Goal: Task Accomplishment & Management: Manage account settings

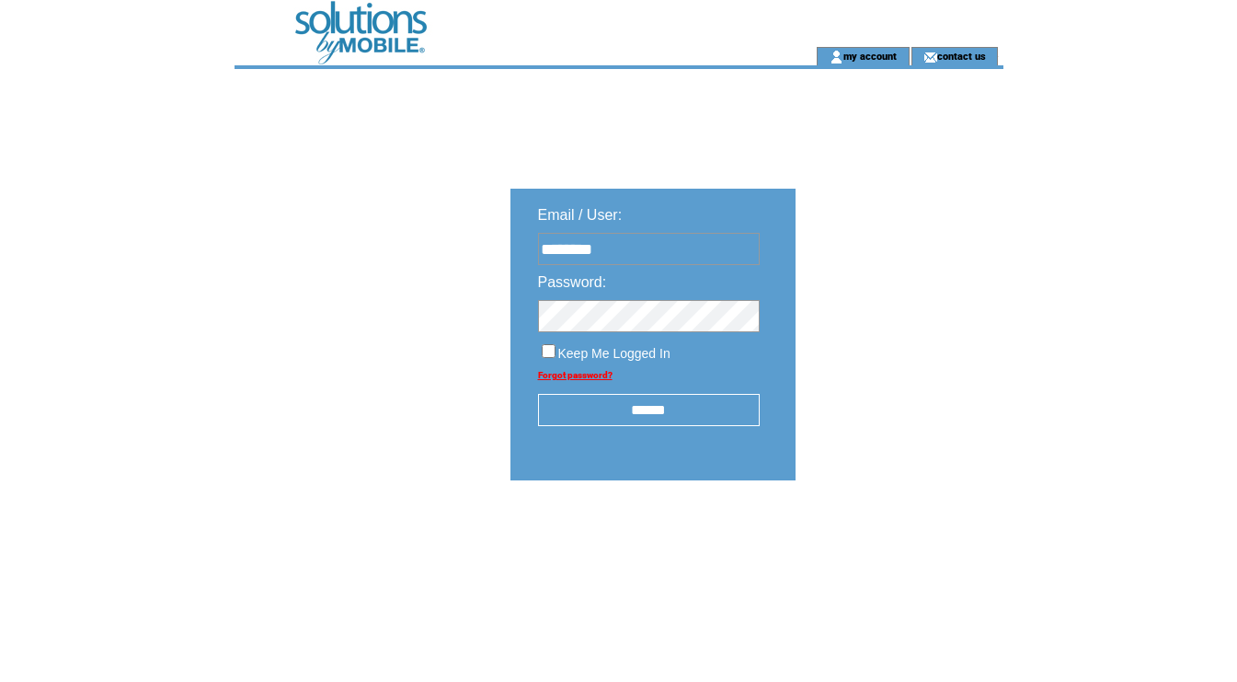
click at [647, 415] on input "******" at bounding box center [649, 410] width 222 height 32
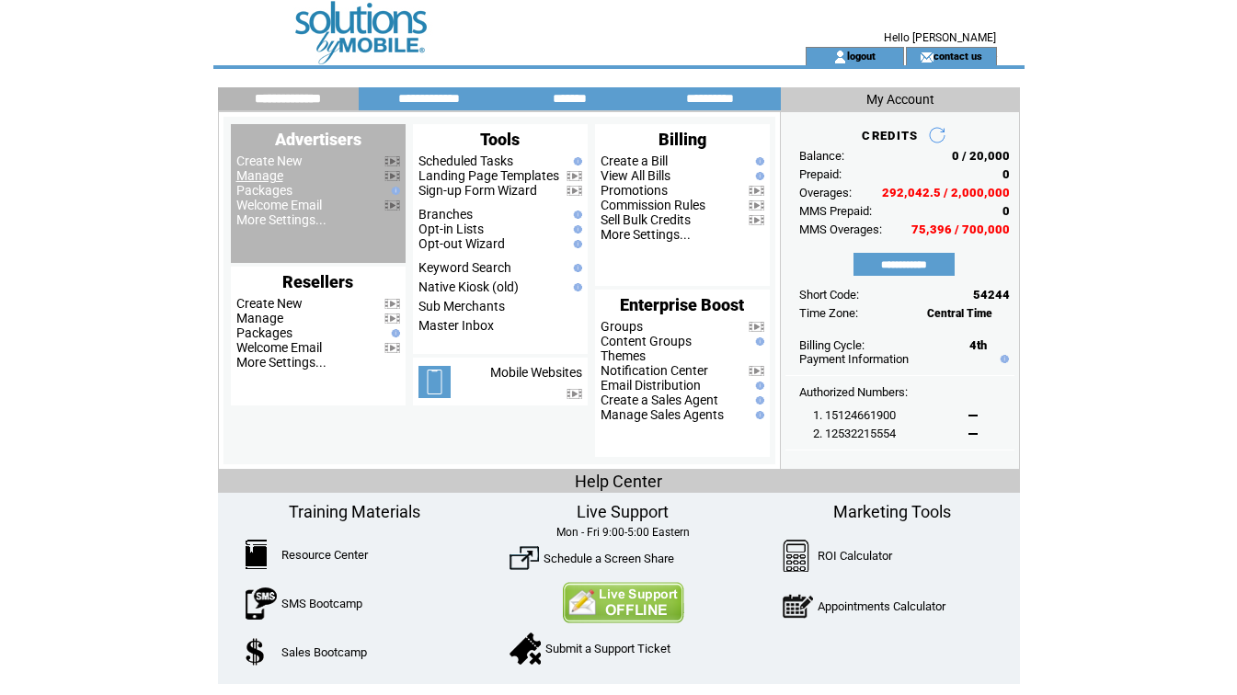
click at [259, 179] on link "Manage" at bounding box center [259, 175] width 47 height 15
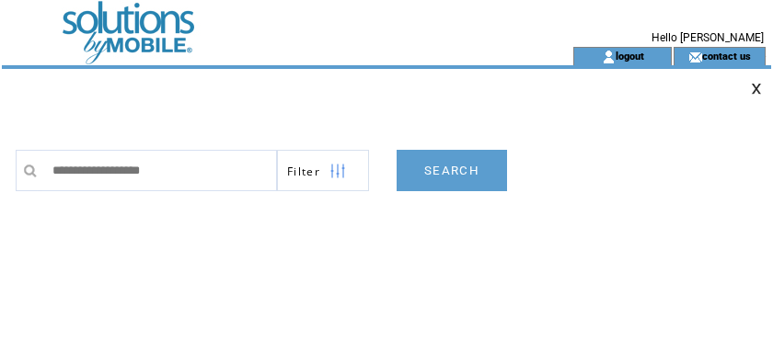
click at [604, 135] on div "Filter SEARCH 0 Found Credit View" at bounding box center [393, 162] width 755 height 60
click at [192, 171] on input "text" at bounding box center [160, 170] width 234 height 41
paste input "**********"
type input "**********"
click at [441, 162] on link "SEARCH" at bounding box center [452, 170] width 110 height 41
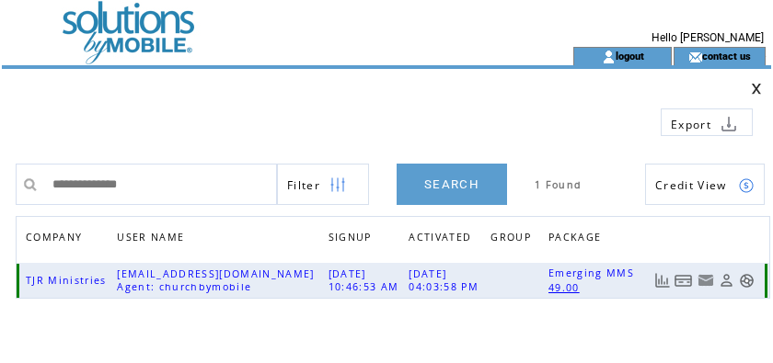
click at [684, 281] on link at bounding box center [683, 281] width 18 height 16
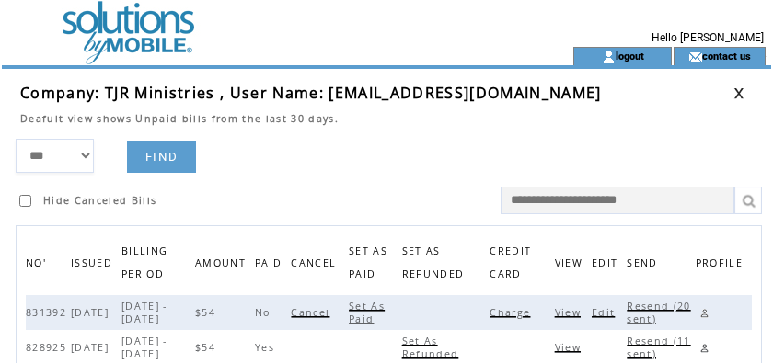
click at [509, 310] on span "Charge" at bounding box center [511, 312] width 45 height 13
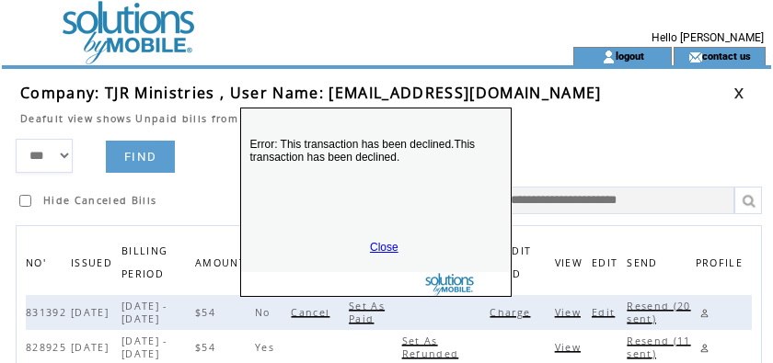
drag, startPoint x: 396, startPoint y: 267, endPoint x: 385, endPoint y: 119, distance: 148.5
click at [385, 119] on div "Error: This transaction has been declined.This transaction has been declined. C…" at bounding box center [375, 203] width 271 height 190
click at [387, 248] on link "Close" at bounding box center [384, 247] width 29 height 13
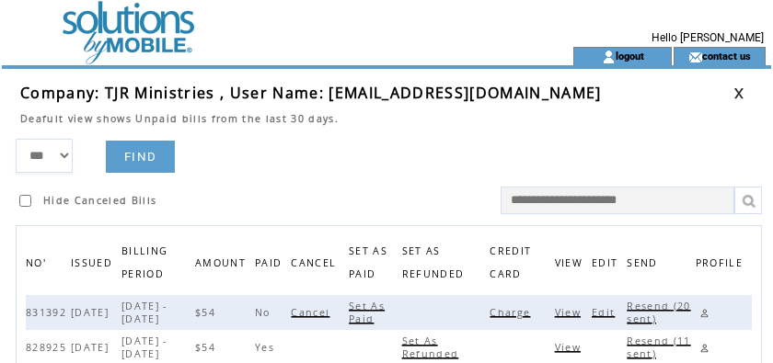
click at [14, 133] on td "Company: TJR Ministries , User Name: everydaymanna639@gmail.com Deafult view sh…" at bounding box center [386, 104] width 769 height 70
drag, startPoint x: 466, startPoint y: 144, endPoint x: 543, endPoint y: 141, distance: 77.4
click at [468, 144] on form "*** **** ****** FIND Hide Canceled Bills" at bounding box center [393, 176] width 755 height 75
click at [736, 90] on link at bounding box center [738, 93] width 11 height 12
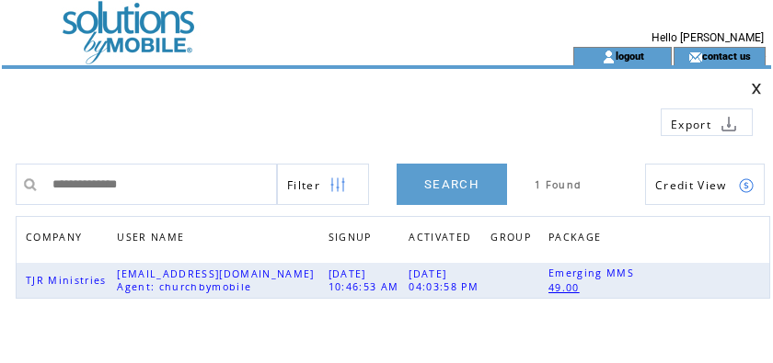
drag, startPoint x: 205, startPoint y: 195, endPoint x: -105, endPoint y: 166, distance: 311.4
click at [0, 166] on html "**********" at bounding box center [386, 181] width 773 height 363
type input "**********"
click at [439, 187] on link "SEARCH" at bounding box center [452, 184] width 110 height 41
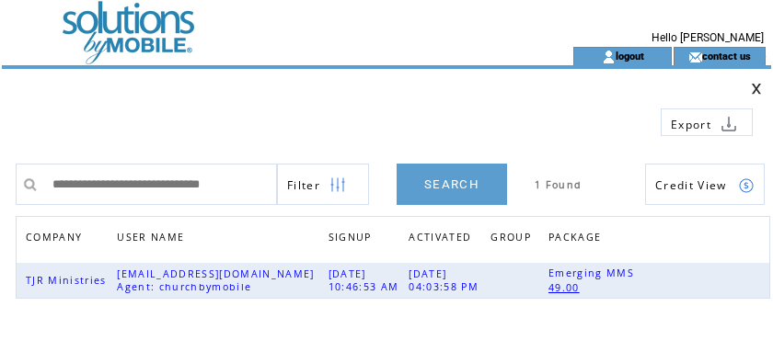
scroll to position [0, 0]
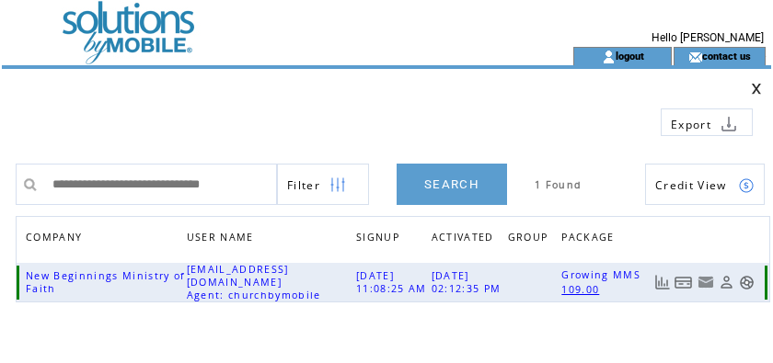
click at [685, 281] on link at bounding box center [683, 283] width 18 height 16
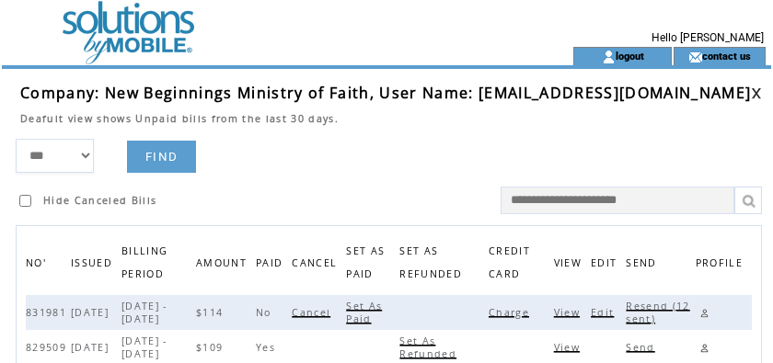
click at [515, 313] on span "Charge" at bounding box center [510, 312] width 45 height 13
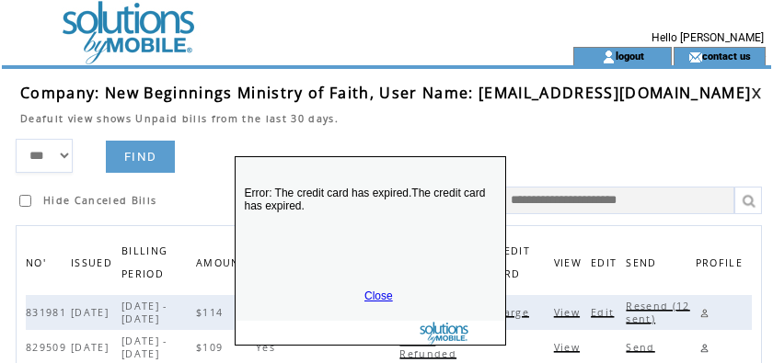
drag, startPoint x: 431, startPoint y: 326, endPoint x: 407, endPoint y: 167, distance: 160.2
click at [410, 168] on p "Error: The credit card has expired.The credit card has expired." at bounding box center [371, 223] width 270 height 110
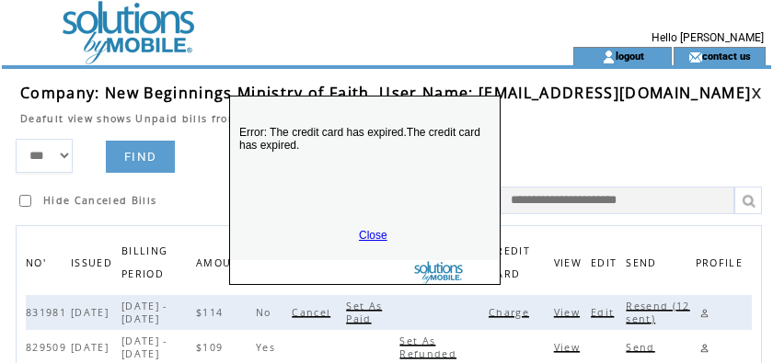
click at [374, 235] on link "Close" at bounding box center [373, 235] width 29 height 13
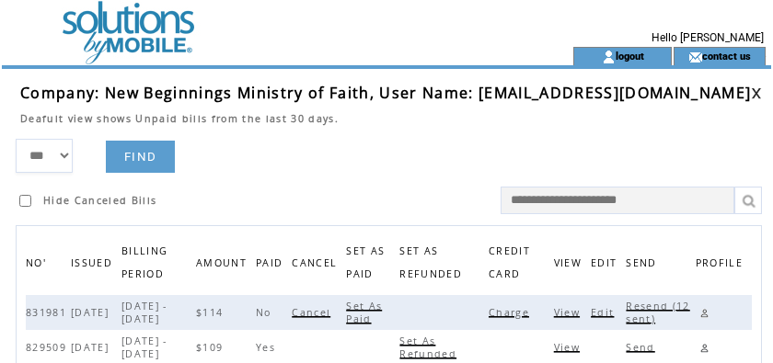
click at [705, 313] on link at bounding box center [703, 313] width 17 height 17
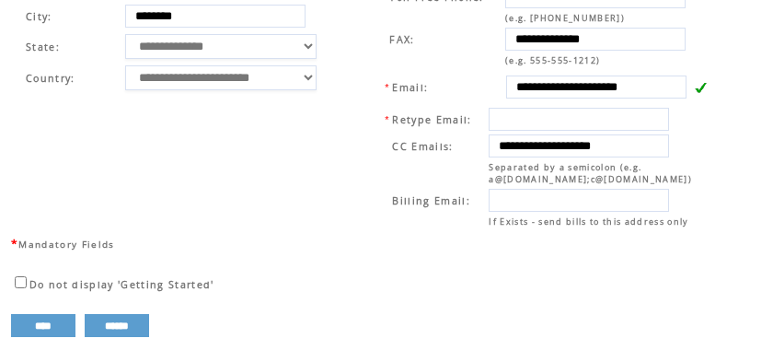
scroll to position [826, 0]
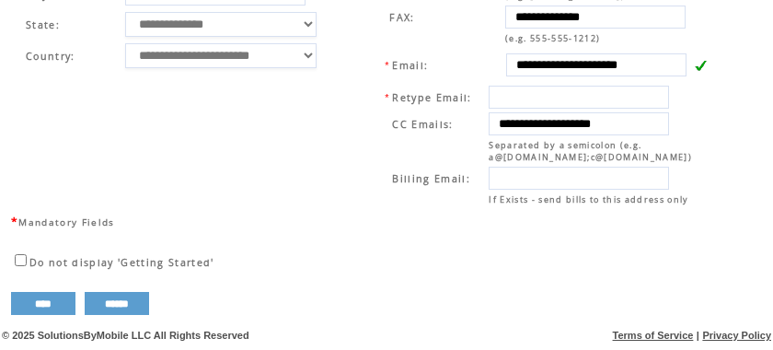
drag, startPoint x: 516, startPoint y: 113, endPoint x: 709, endPoint y: 109, distance: 193.2
click at [709, 109] on td "**********" at bounding box center [547, 145] width 333 height 127
click at [327, 86] on td "**********" at bounding box center [182, 50] width 338 height 324
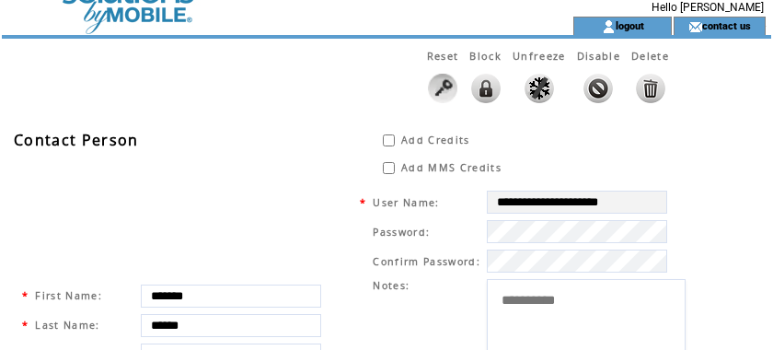
scroll to position [0, 0]
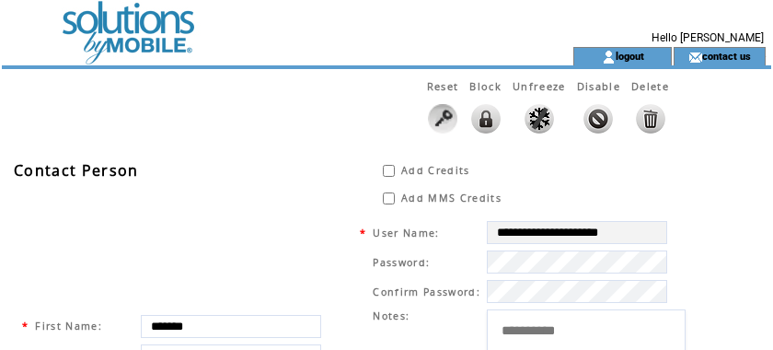
click at [115, 29] on td at bounding box center [254, 23] width 505 height 47
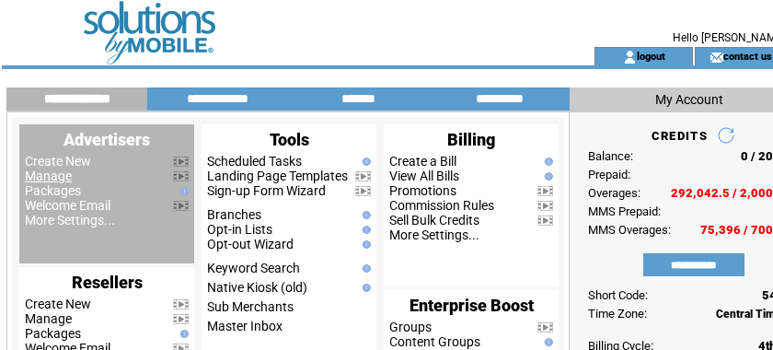
click at [37, 177] on link "Manage" at bounding box center [48, 175] width 47 height 15
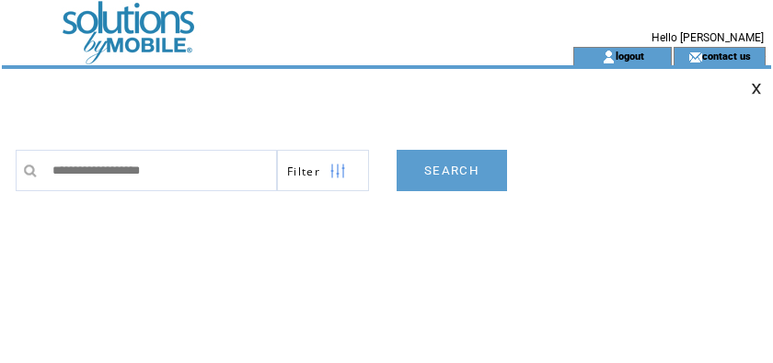
type input "**********"
click at [457, 166] on link "SEARCH" at bounding box center [452, 170] width 110 height 41
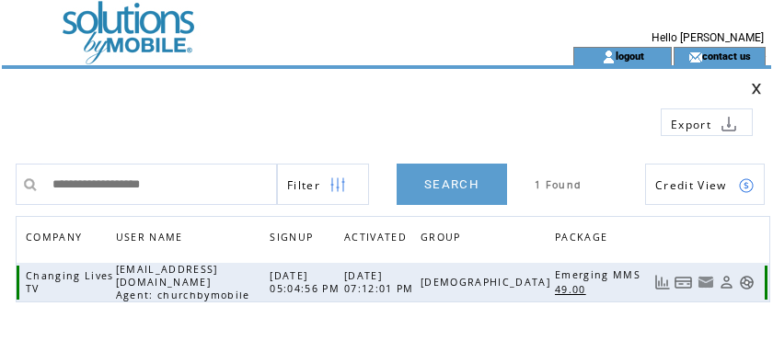
click at [688, 276] on link at bounding box center [683, 283] width 18 height 16
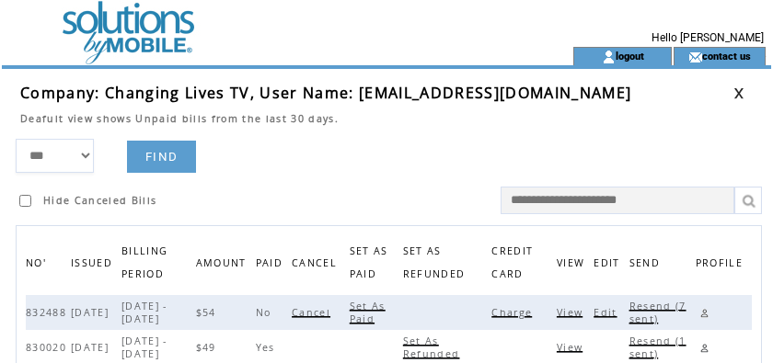
click at [521, 310] on span "Charge" at bounding box center [513, 312] width 45 height 13
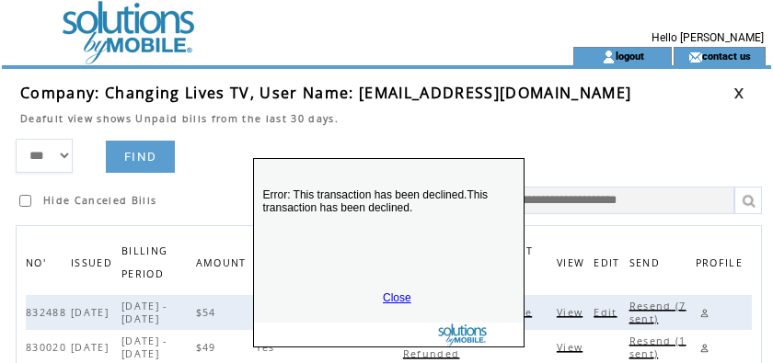
drag, startPoint x: 426, startPoint y: 280, endPoint x: 431, endPoint y: 195, distance: 84.8
click at [431, 174] on p "Error: This transaction has been declined.This transaction has been declined." at bounding box center [389, 225] width 270 height 110
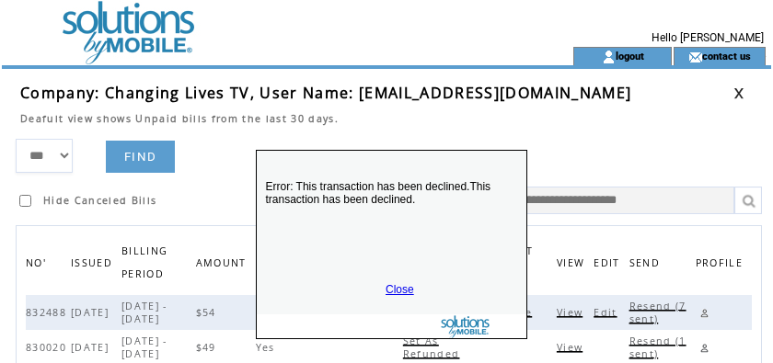
click at [391, 286] on link "Close" at bounding box center [399, 289] width 29 height 13
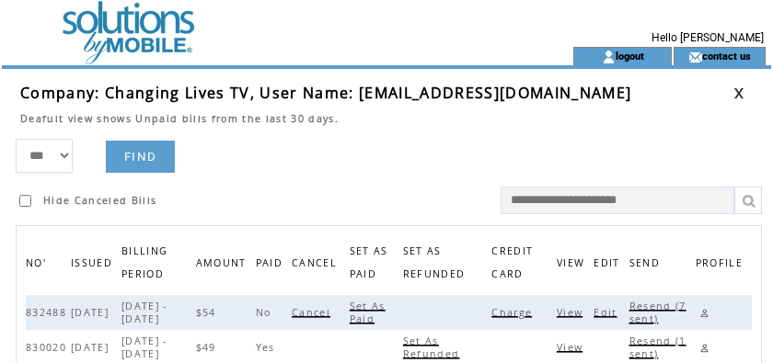
click at [655, 308] on span "Resend (7 sent)" at bounding box center [657, 313] width 57 height 26
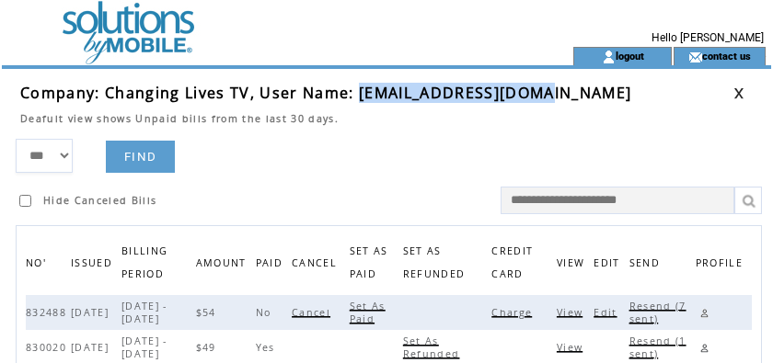
drag, startPoint x: 358, startPoint y: 91, endPoint x: 557, endPoint y: 89, distance: 199.6
click at [557, 89] on td "Company: Changing Lives TV, User Name: brosam2000@yahoo.com" at bounding box center [376, 93] width 713 height 20
copy span "brosam2000@yahoo.com"
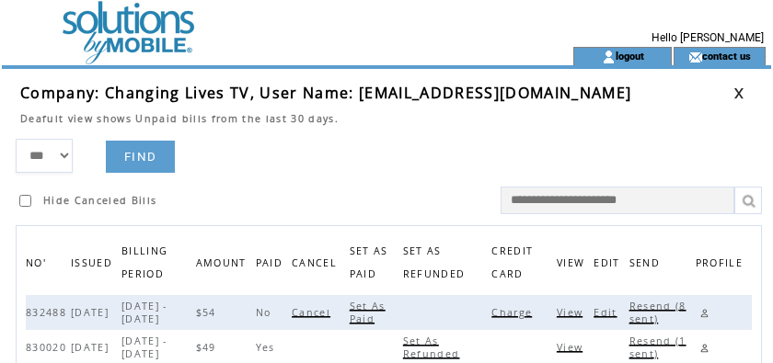
click at [605, 98] on td "Company: Changing Lives TV, User Name: brosam2000@yahoo.com" at bounding box center [376, 93] width 713 height 20
click at [705, 311] on link at bounding box center [703, 313] width 17 height 17
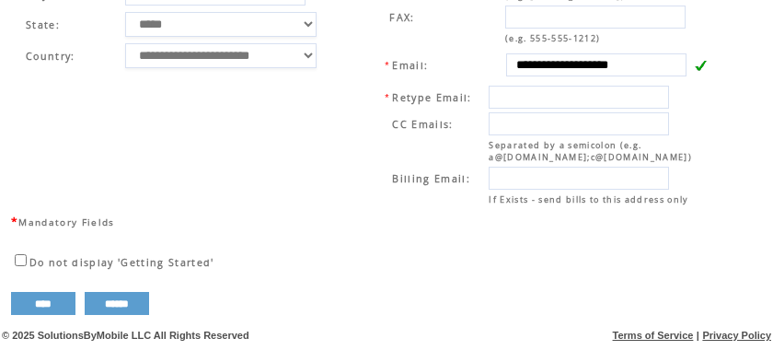
scroll to position [825, 0]
click at [342, 82] on td "**********" at bounding box center [182, 50] width 338 height 324
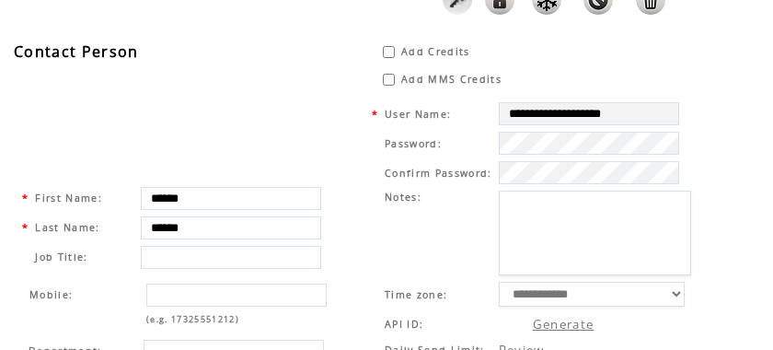
scroll to position [0, 0]
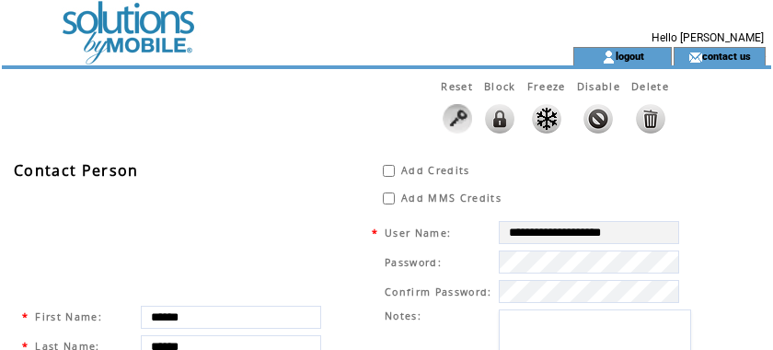
click at [130, 29] on td at bounding box center [254, 23] width 505 height 47
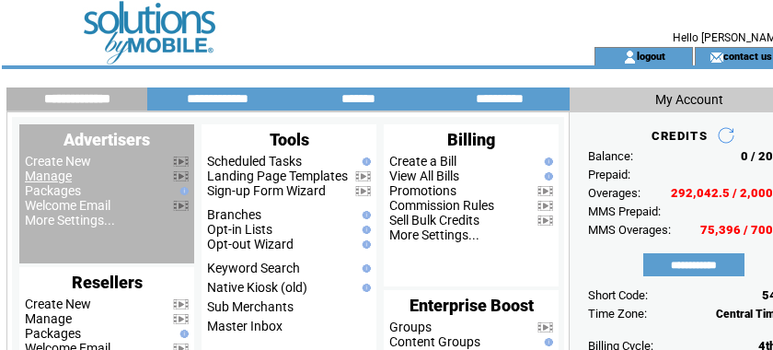
click at [57, 171] on link "Manage" at bounding box center [48, 175] width 47 height 15
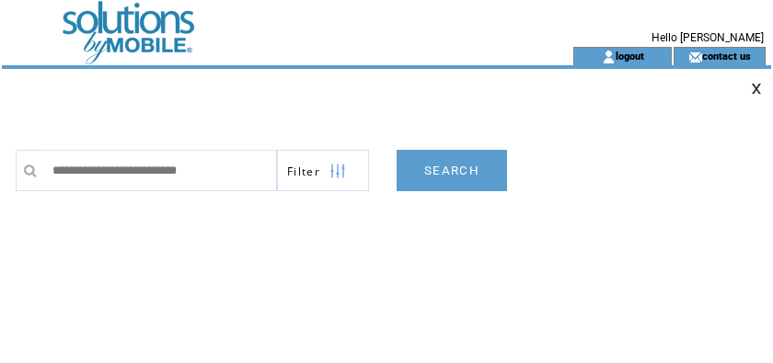
type input "**********"
click at [443, 169] on link "SEARCH" at bounding box center [452, 170] width 110 height 41
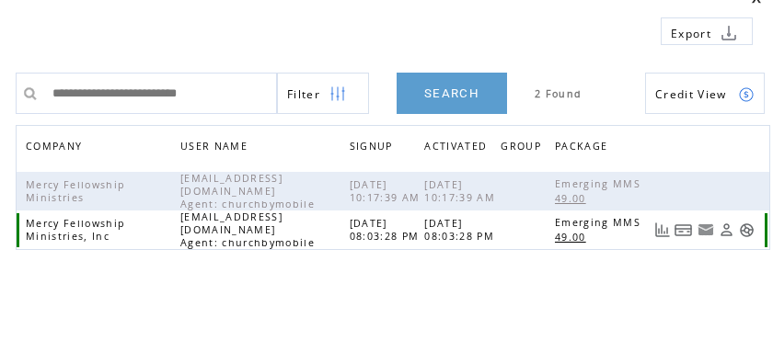
scroll to position [92, 0]
click at [680, 232] on link at bounding box center [683, 230] width 18 height 16
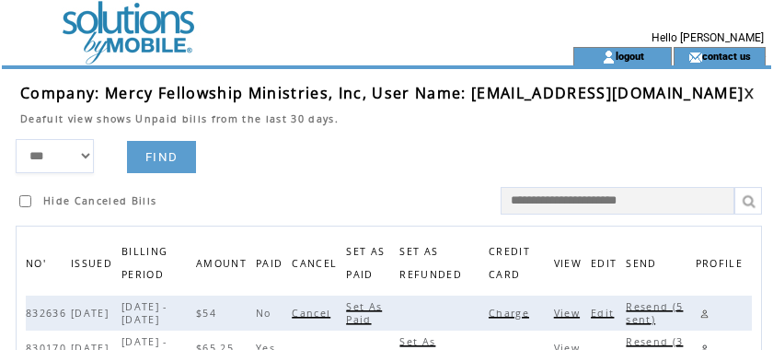
click at [534, 309] on span "Charge" at bounding box center [510, 312] width 45 height 13
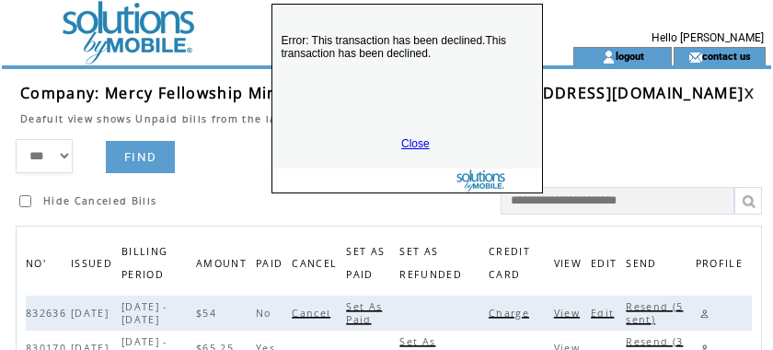
drag, startPoint x: 465, startPoint y: 311, endPoint x: 466, endPoint y: 44, distance: 266.8
click at [466, 44] on p "Error: This transaction has been declined.This transaction has been declined." at bounding box center [407, 71] width 270 height 110
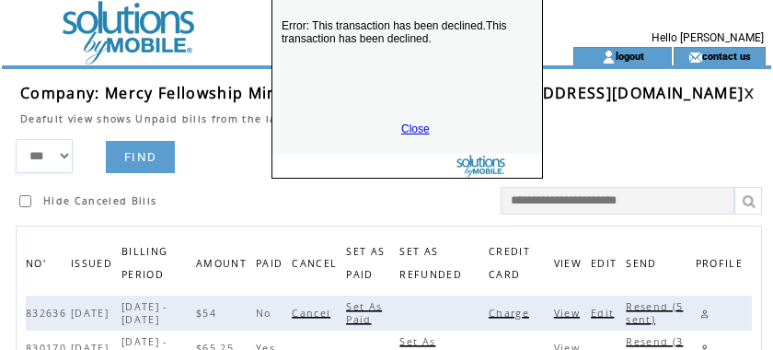
click at [409, 129] on link "Close" at bounding box center [415, 128] width 29 height 13
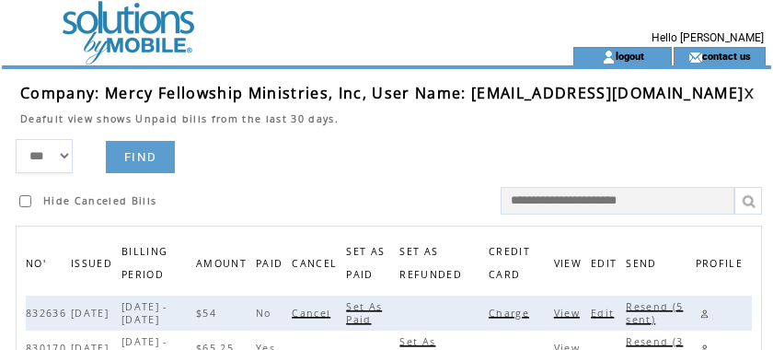
click at [683, 308] on span "Resend (5 sent)" at bounding box center [654, 313] width 57 height 26
drag, startPoint x: 494, startPoint y: 89, endPoint x: 753, endPoint y: 90, distance: 258.5
click at [743, 90] on span "Company: Mercy Fellowship Ministries, Inc, User Name: mercyfellowshipministries…" at bounding box center [381, 93] width 723 height 20
copy span "mercyfellowshipministriesinc@gmail.com"
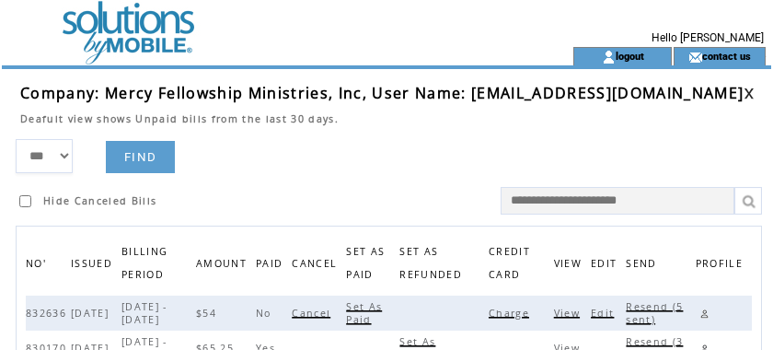
click at [700, 312] on link at bounding box center [703, 313] width 17 height 17
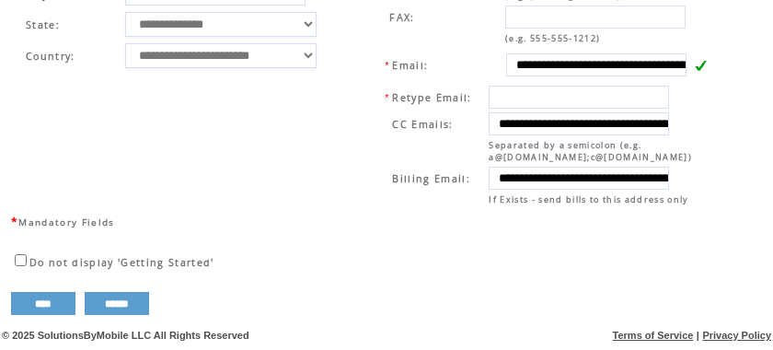
scroll to position [826, 0]
drag, startPoint x: 318, startPoint y: 101, endPoint x: 317, endPoint y: 110, distance: 9.2
click at [318, 101] on td "**********" at bounding box center [182, 50] width 338 height 324
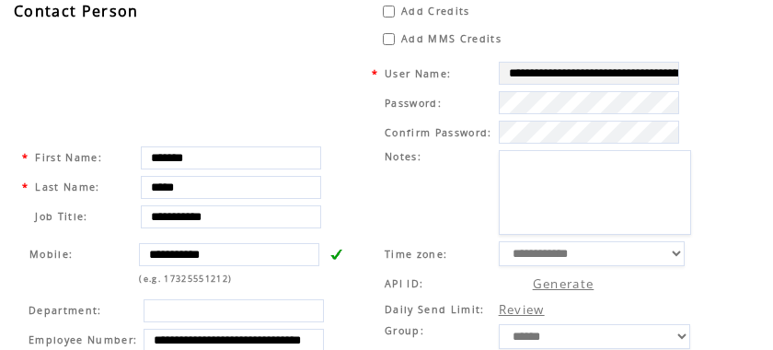
scroll to position [0, 0]
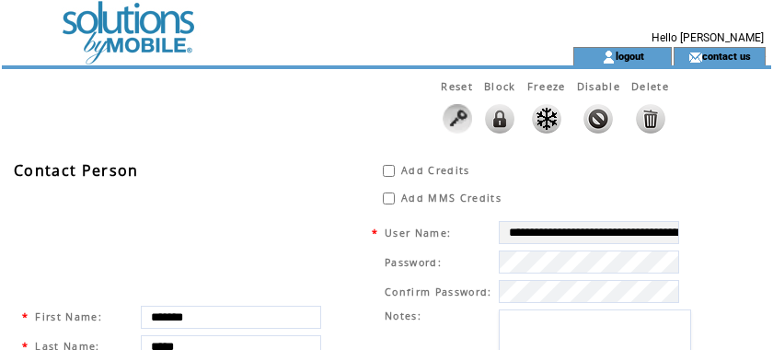
click at [124, 36] on td at bounding box center [254, 23] width 505 height 47
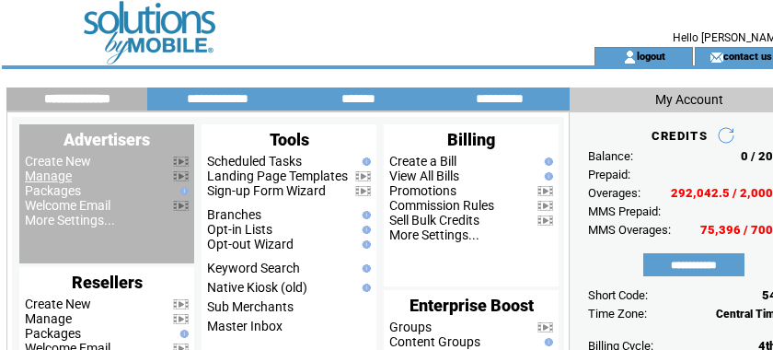
click at [45, 178] on link "Manage" at bounding box center [48, 175] width 47 height 15
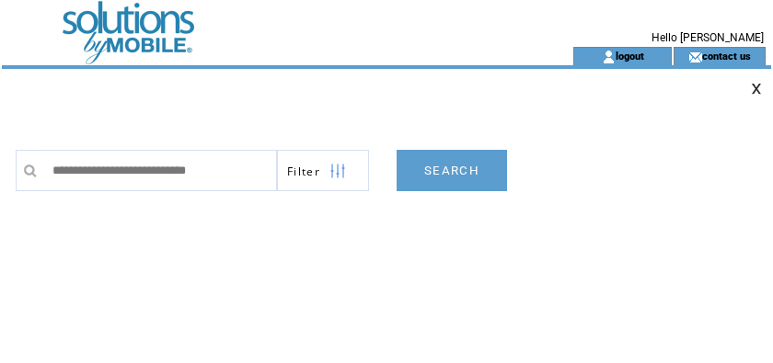
type input "**********"
click at [443, 171] on link "SEARCH" at bounding box center [452, 170] width 110 height 41
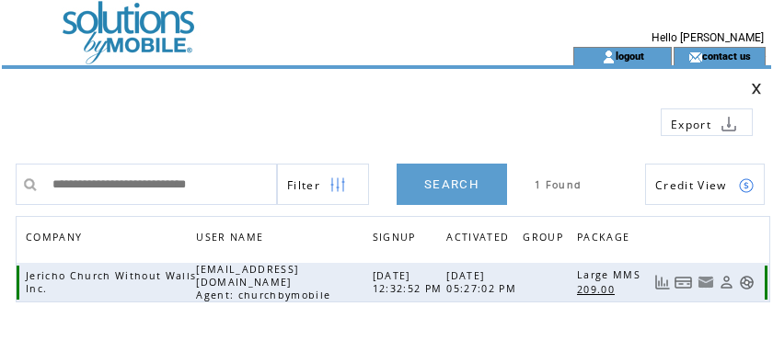
click at [692, 280] on link at bounding box center [683, 283] width 18 height 16
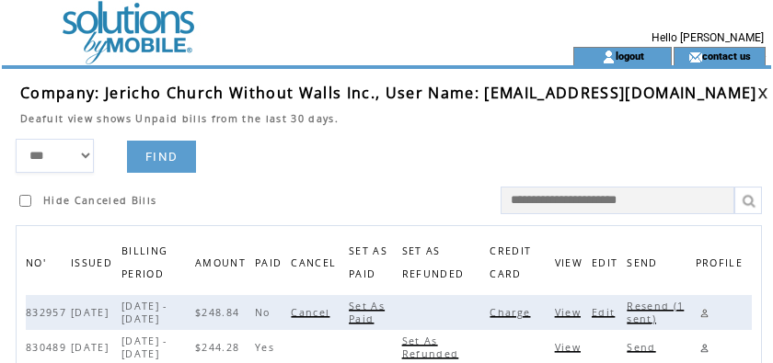
click at [514, 314] on span "Charge" at bounding box center [511, 312] width 45 height 13
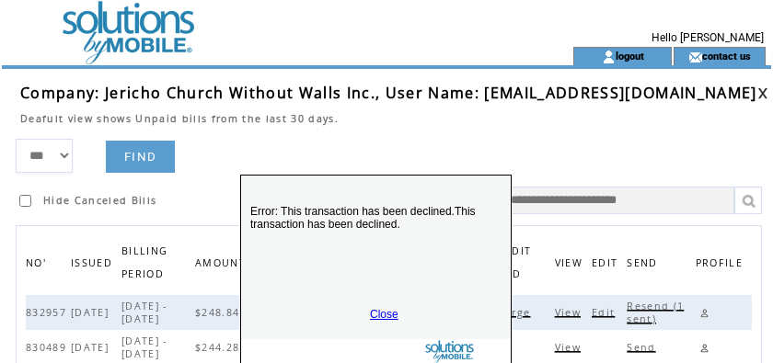
drag, startPoint x: 400, startPoint y: 328, endPoint x: 348, endPoint y: 270, distance: 78.2
click at [389, 244] on p "Error: This transaction has been declined.This transaction has been declined." at bounding box center [376, 242] width 270 height 110
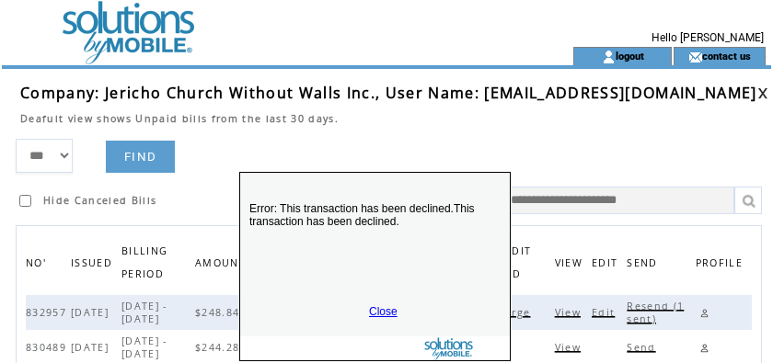
click at [377, 306] on link "Close" at bounding box center [383, 311] width 29 height 13
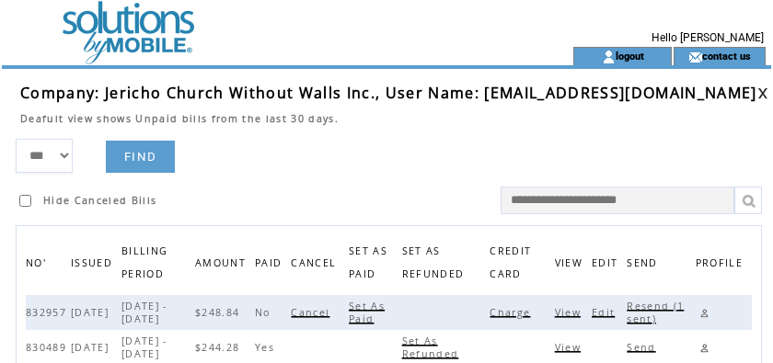
click at [646, 308] on span "Resend (1 sent)" at bounding box center [654, 313] width 57 height 26
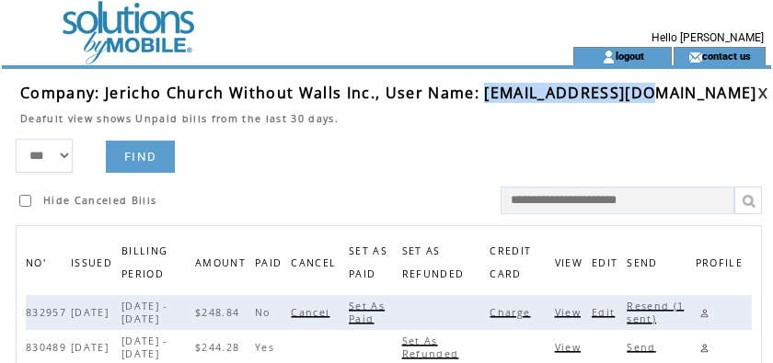
drag, startPoint x: 480, startPoint y: 92, endPoint x: 664, endPoint y: 93, distance: 184.0
click at [664, 93] on td "Company: Jericho Church Without Walls Inc., User Name: jerichombc@aol.com" at bounding box center [388, 93] width 737 height 20
copy span "jerichombc@aol.com"
click at [704, 311] on link at bounding box center [703, 313] width 17 height 17
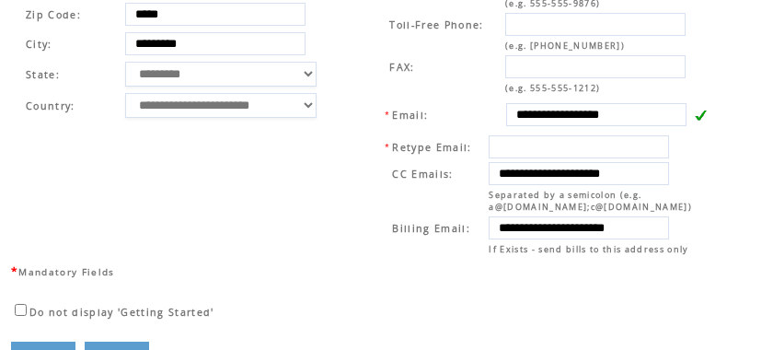
scroll to position [752, 0]
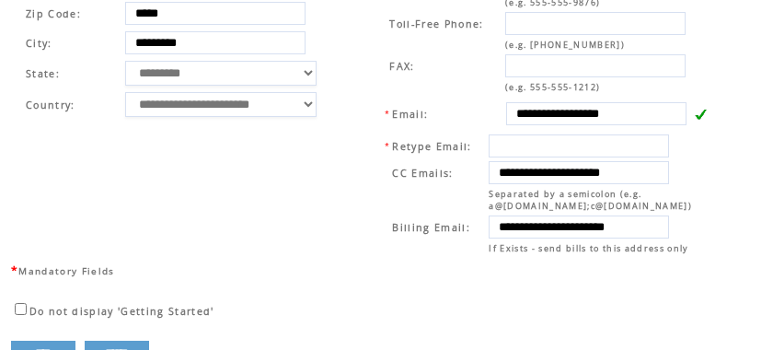
click at [369, 101] on td "**********" at bounding box center [539, 99] width 374 height 324
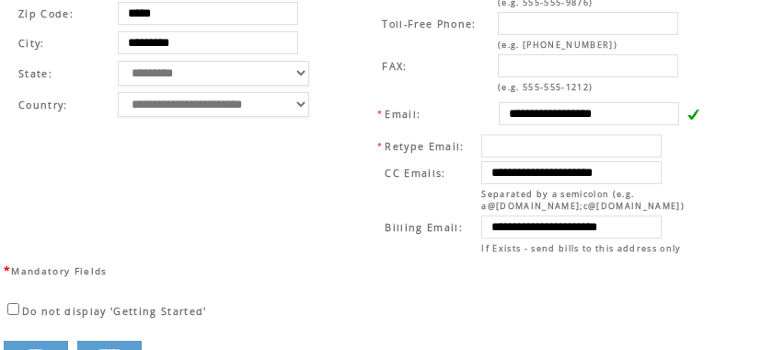
drag, startPoint x: 513, startPoint y: 182, endPoint x: 833, endPoint y: 181, distance: 320.1
drag, startPoint x: 662, startPoint y: 130, endPoint x: 340, endPoint y: 117, distance: 322.2
click at [340, 117] on tr "**********" at bounding box center [363, 99] width 714 height 324
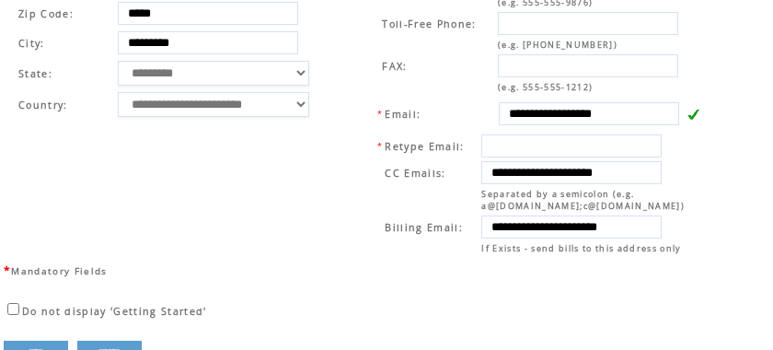
drag, startPoint x: 444, startPoint y: 75, endPoint x: 371, endPoint y: 250, distance: 189.7
click at [326, 251] on td "**********" at bounding box center [175, 99] width 338 height 324
drag, startPoint x: 503, startPoint y: 238, endPoint x: 732, endPoint y: 233, distance: 229.1
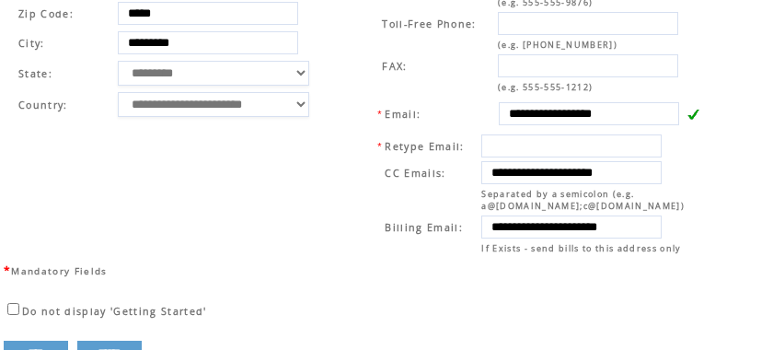
scroll to position [0, 0]
drag, startPoint x: 476, startPoint y: 104, endPoint x: 500, endPoint y: 143, distance: 45.4
click at [476, 94] on td at bounding box center [438, 87] width 114 height 14
drag, startPoint x: 502, startPoint y: 186, endPoint x: 738, endPoint y: 188, distance: 235.5
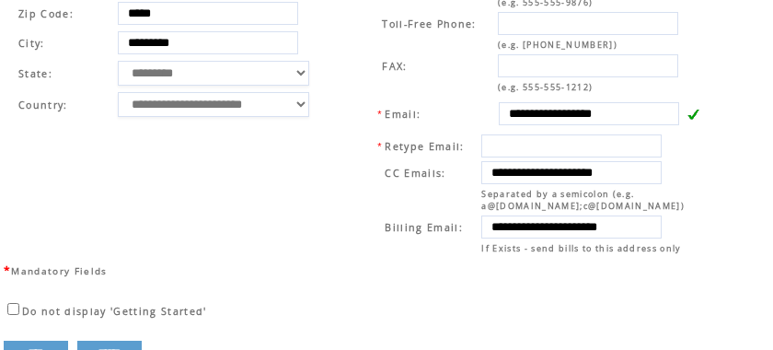
click at [334, 84] on td "**********" at bounding box center [175, 99] width 338 height 324
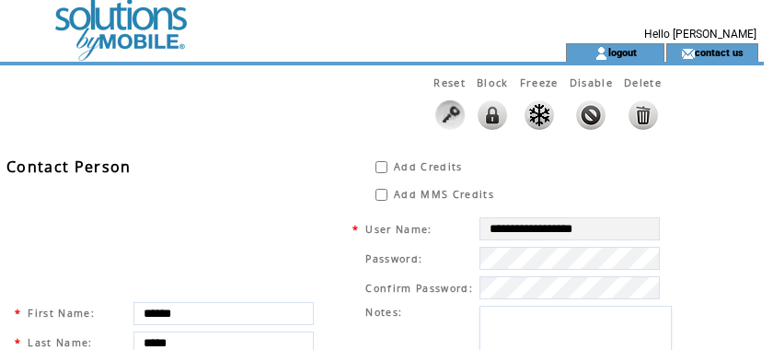
scroll to position [0, 7]
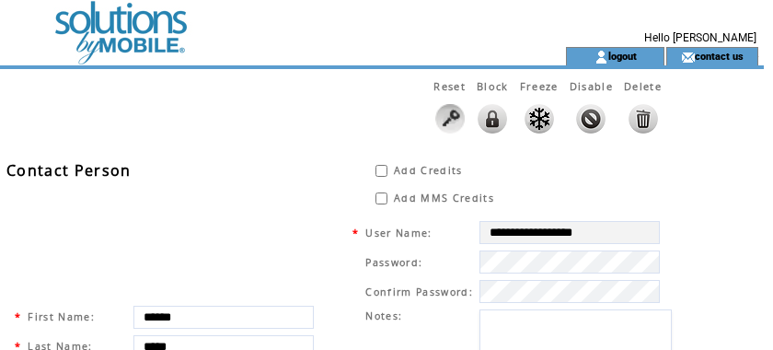
click at [109, 34] on td at bounding box center [246, 23] width 505 height 47
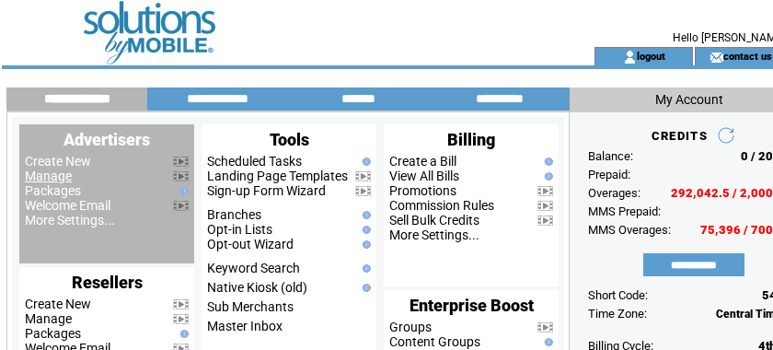
click at [49, 178] on link "Manage" at bounding box center [48, 175] width 47 height 15
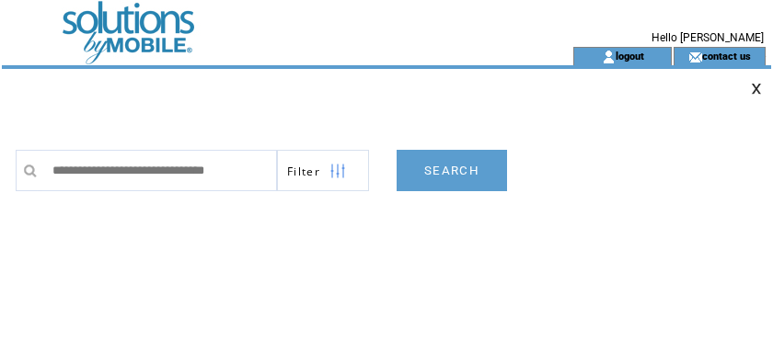
scroll to position [0, 10]
type input "**********"
click at [451, 167] on link "SEARCH" at bounding box center [452, 170] width 110 height 41
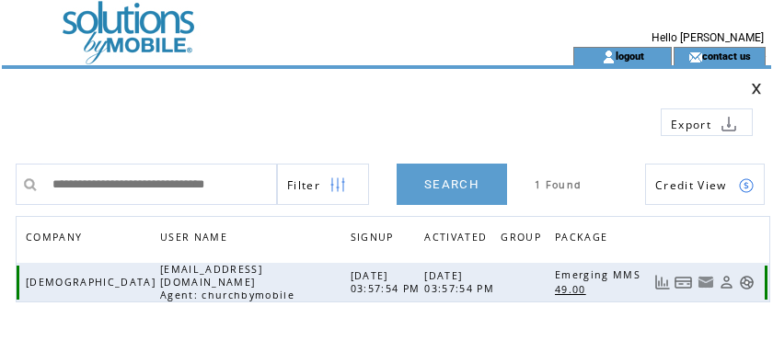
click at [688, 282] on link at bounding box center [683, 283] width 18 height 16
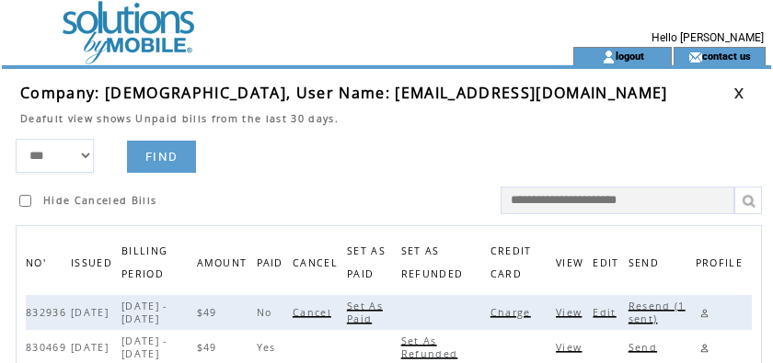
click at [519, 309] on span "Charge" at bounding box center [512, 312] width 45 height 13
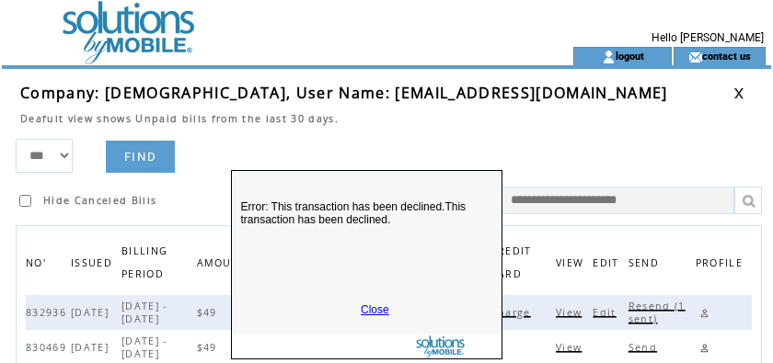
drag, startPoint x: 387, startPoint y: 340, endPoint x: 367, endPoint y: 222, distance: 120.4
click at [367, 222] on p "Error: This transaction has been declined.This transaction has been declined." at bounding box center [367, 237] width 270 height 110
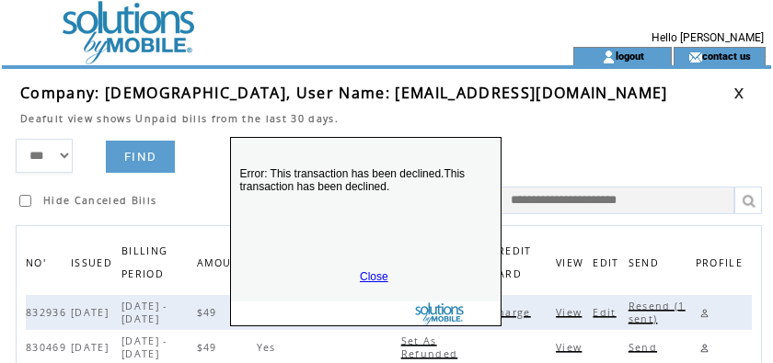
click at [364, 275] on link "Close" at bounding box center [374, 276] width 29 height 13
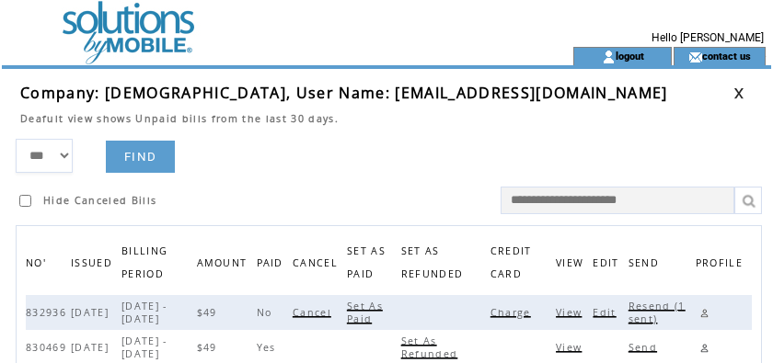
click at [655, 303] on span "Resend (1 sent)" at bounding box center [656, 313] width 57 height 26
drag, startPoint x: 474, startPoint y: 91, endPoint x: 726, endPoint y: 91, distance: 252.1
click at [668, 91] on span "Company: [DEMOGRAPHIC_DATA], User Name: [EMAIL_ADDRESS][DOMAIN_NAME]" at bounding box center [344, 93] width 648 height 20
copy span "[EMAIL_ADDRESS][DOMAIN_NAME]"
click at [709, 312] on link at bounding box center [703, 313] width 17 height 17
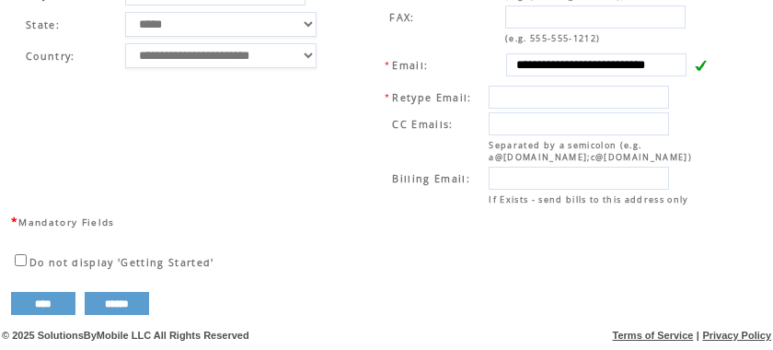
scroll to position [826, 0]
drag, startPoint x: 312, startPoint y: 79, endPoint x: 339, endPoint y: 65, distance: 30.9
click at [316, 76] on td "**********" at bounding box center [182, 50] width 338 height 324
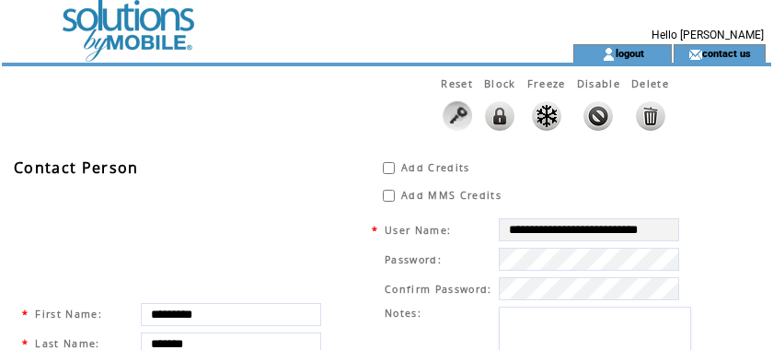
scroll to position [0, 0]
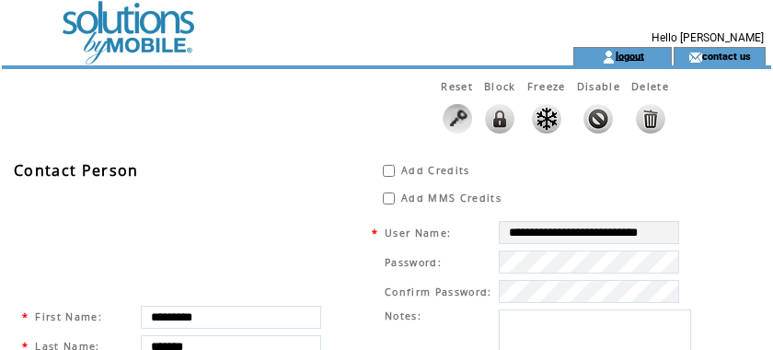
click at [626, 57] on link "logout" at bounding box center [629, 56] width 29 height 12
